Goal: Task Accomplishment & Management: Complete application form

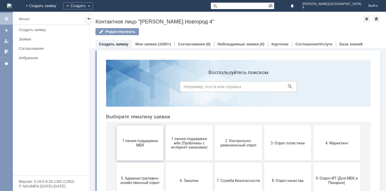
click at [137, 140] on span "1 линия поддержки МБК" at bounding box center [139, 142] width 43 height 9
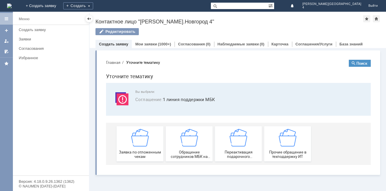
click at [137, 140] on img at bounding box center [140, 138] width 18 height 18
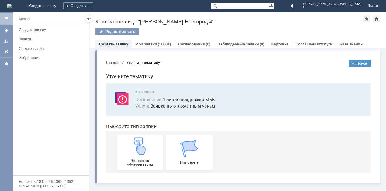
click at [137, 140] on img at bounding box center [140, 146] width 18 height 18
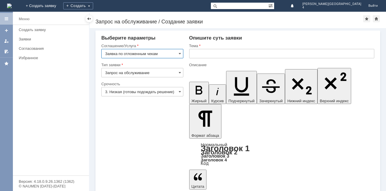
click at [209, 56] on input "text" at bounding box center [281, 53] width 185 height 9
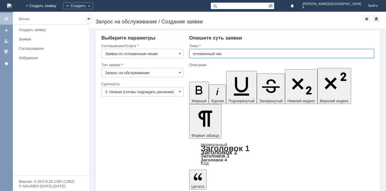
type input "отложенный чек"
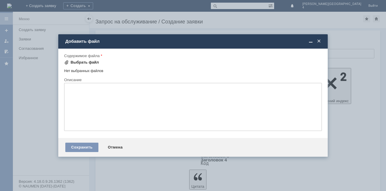
click at [74, 61] on div "Выбрать файл" at bounding box center [85, 62] width 28 height 5
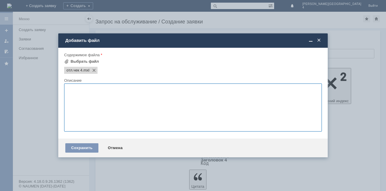
click at [74, 90] on textarea at bounding box center [193, 107] width 258 height 48
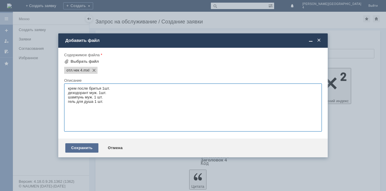
type textarea "крем после бритья 1шт. дезодорант муж. 1шт. шампунь муж. 1 шт. гель для душа 1 …"
click at [78, 149] on div "Сохранить" at bounding box center [81, 147] width 33 height 9
